Goal: Task Accomplishment & Management: Manage account settings

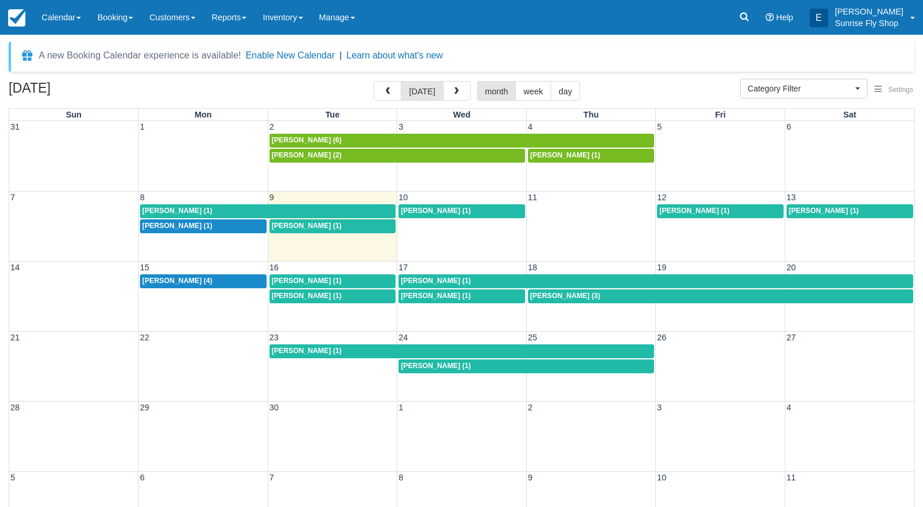
select select
click at [478, 282] on div "Mike Burns (1)" at bounding box center [656, 280] width 510 height 9
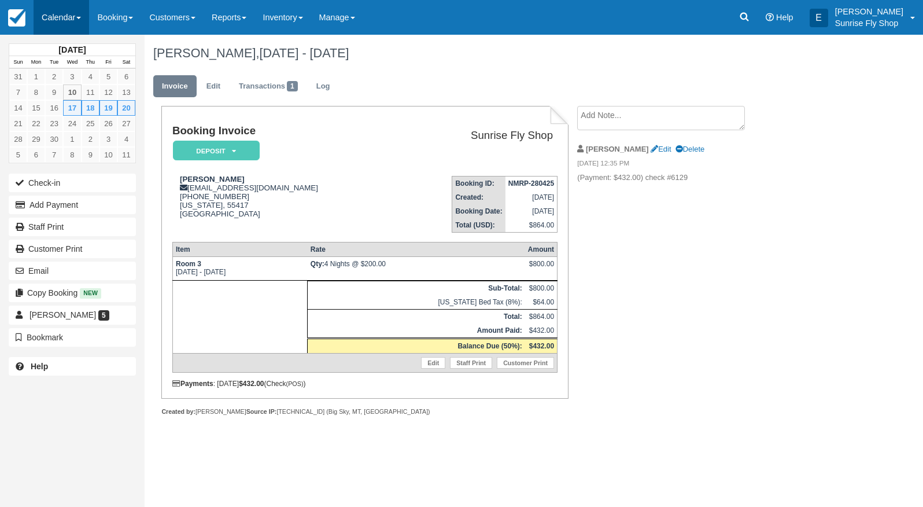
click at [53, 16] on link "Calendar" at bounding box center [62, 17] width 56 height 35
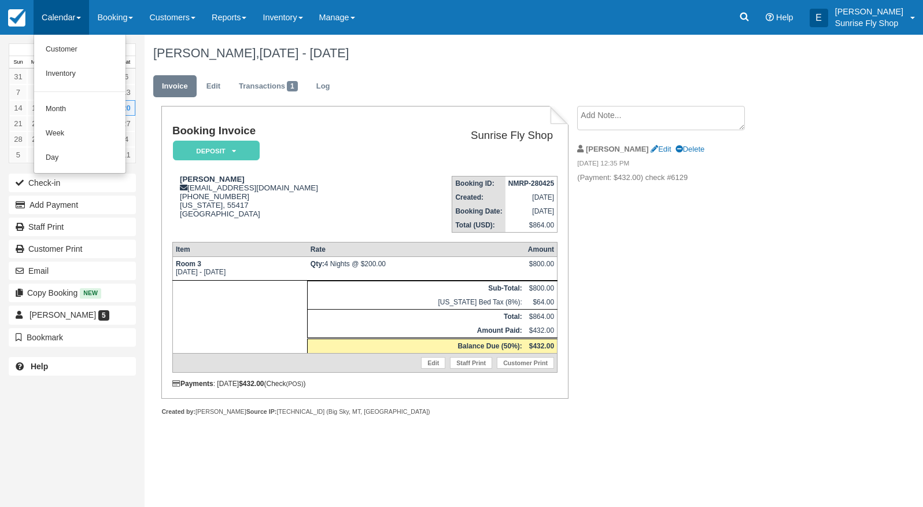
click at [72, 111] on link "Month" at bounding box center [79, 109] width 91 height 24
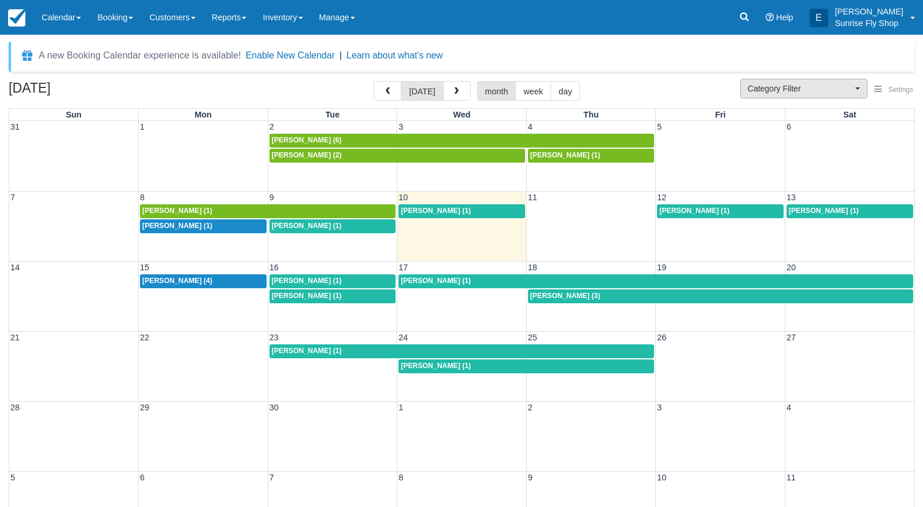
click at [805, 93] on span "Category Filter" at bounding box center [800, 89] width 105 height 12
click at [777, 123] on span "Sunrise Suites Lodging" at bounding box center [785, 126] width 75 height 10
select select "1"
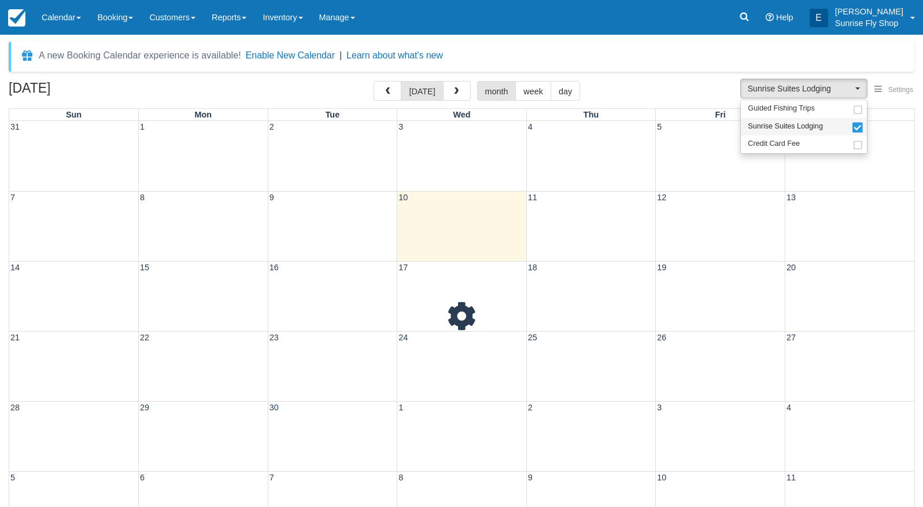
scroll to position [10, 0]
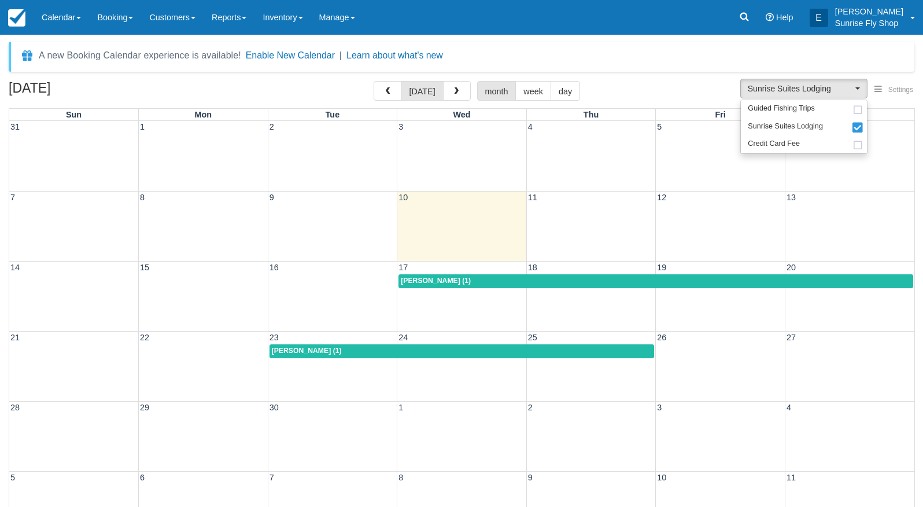
click at [283, 349] on span "[PERSON_NAME] (1)" at bounding box center [307, 350] width 70 height 8
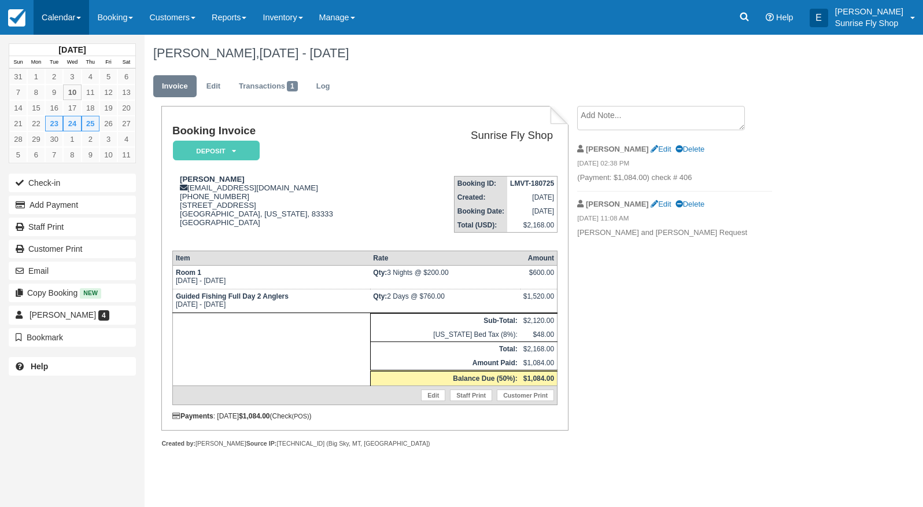
click at [64, 24] on link "Calendar" at bounding box center [62, 17] width 56 height 35
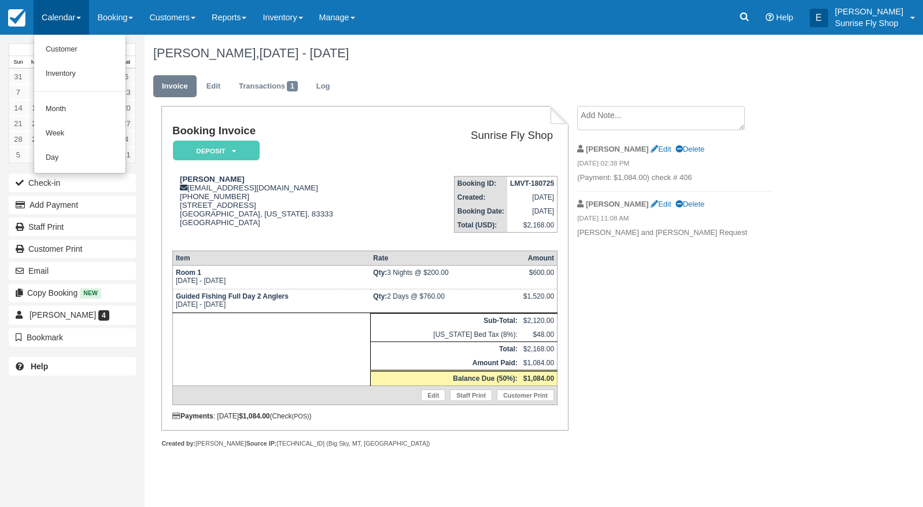
click at [64, 102] on link "Month" at bounding box center [79, 109] width 91 height 24
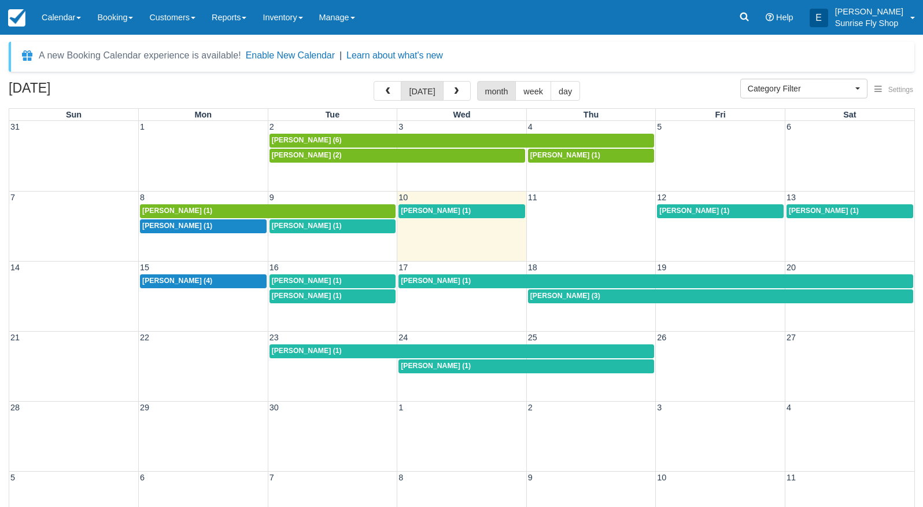
select select
click at [166, 277] on span "Mike Miller (4)" at bounding box center [177, 280] width 70 height 8
